Goal: Information Seeking & Learning: Learn about a topic

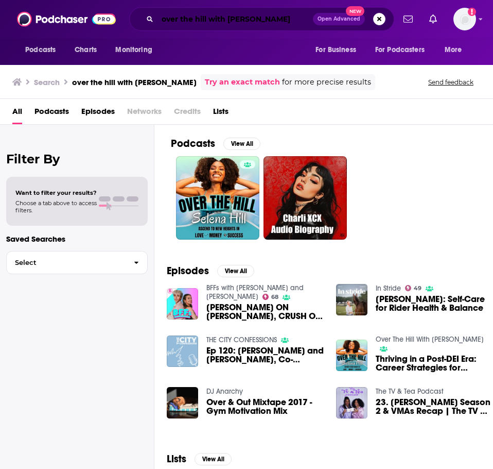
click at [209, 20] on input "over the hill with [PERSON_NAME]" at bounding box center [236, 19] width 156 height 16
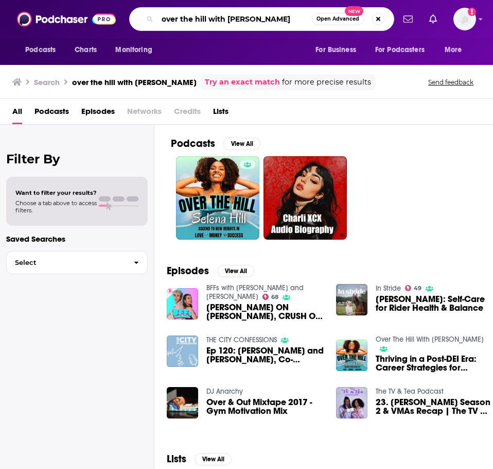
click at [209, 20] on input "over the hill with [PERSON_NAME]" at bounding box center [235, 19] width 155 height 16
type input "full tilt parenting"
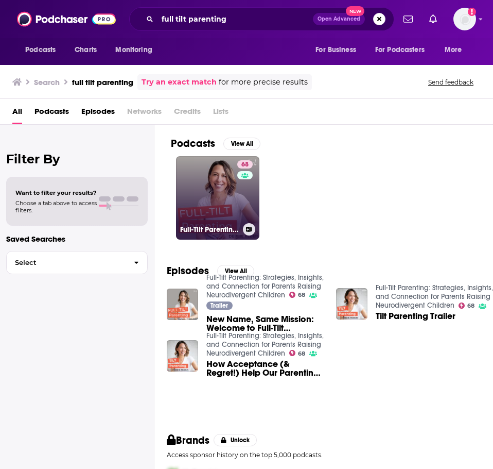
click at [216, 193] on link "68 Full-Tilt Parenting: Strategies, Insights, and Connection for Parents Raisin…" at bounding box center [217, 197] width 83 height 83
